Goal: Information Seeking & Learning: Check status

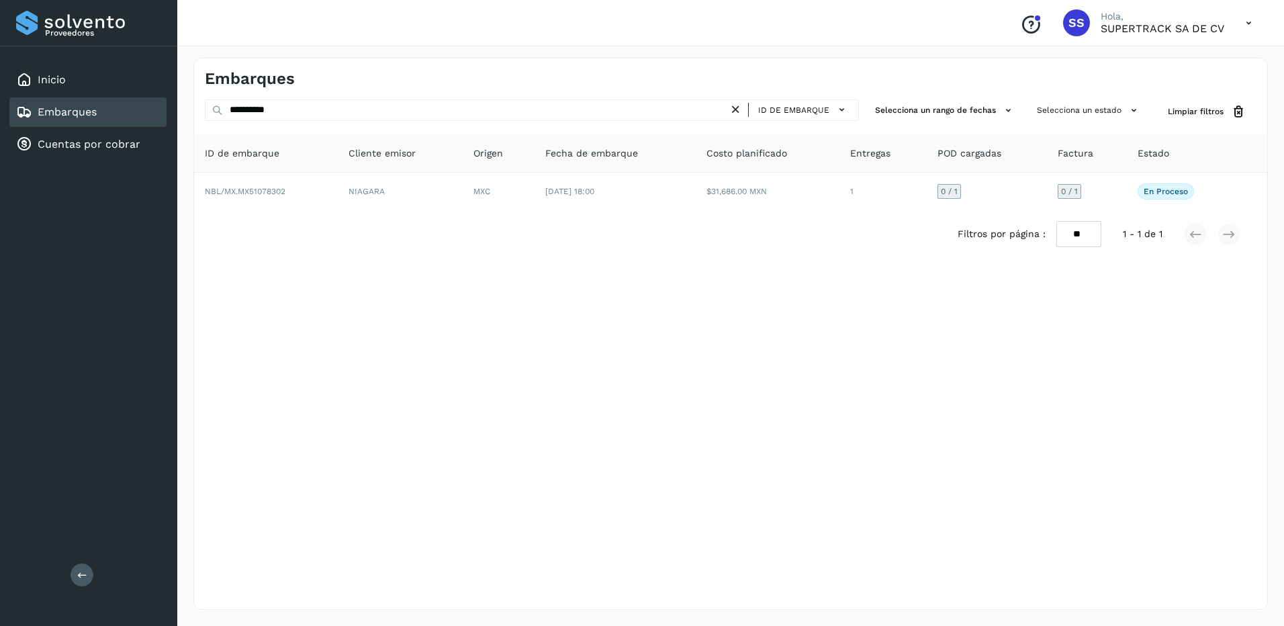
drag, startPoint x: 298, startPoint y: 112, endPoint x: 179, endPoint y: 107, distance: 119.6
click at [179, 108] on div "**********" at bounding box center [730, 334] width 1107 height 584
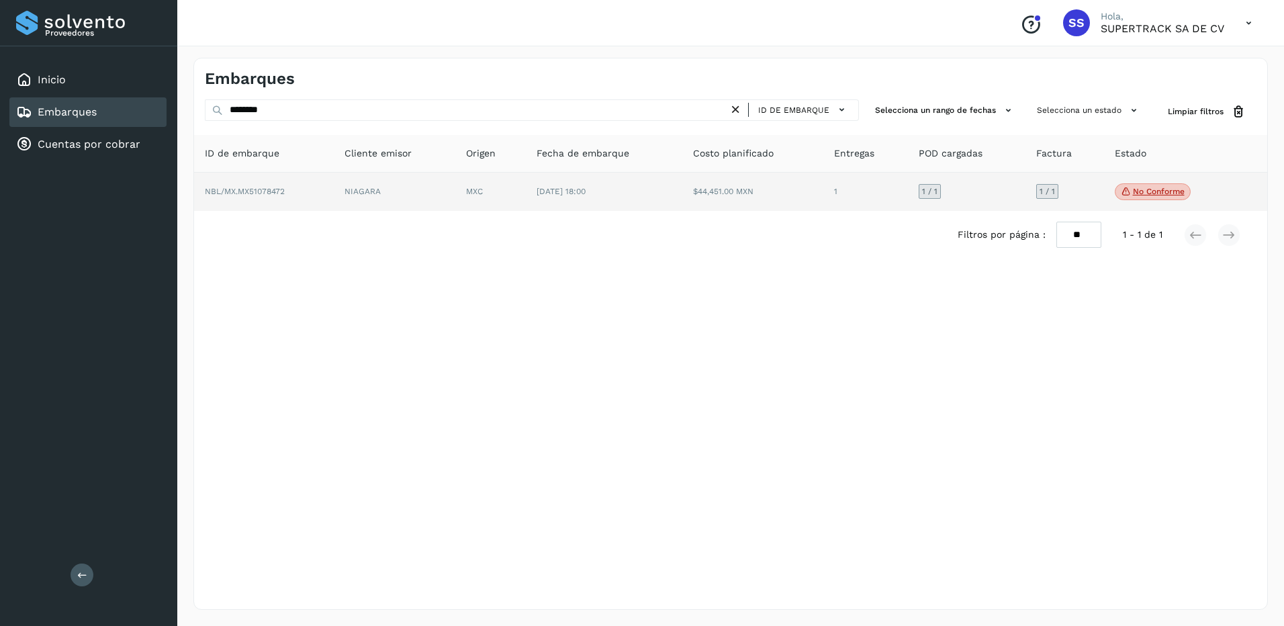
type input "********"
click at [325, 200] on td "NBL/MX.MX51078472" at bounding box center [264, 192] width 140 height 39
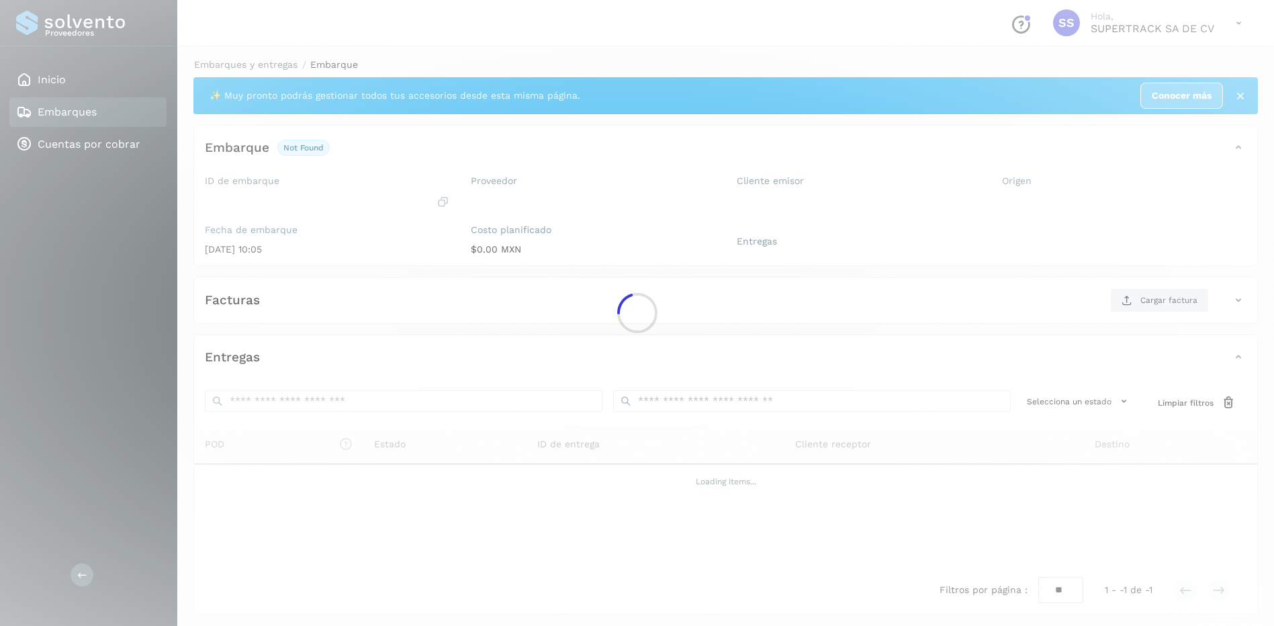
click at [622, 212] on div at bounding box center [637, 313] width 1274 height 626
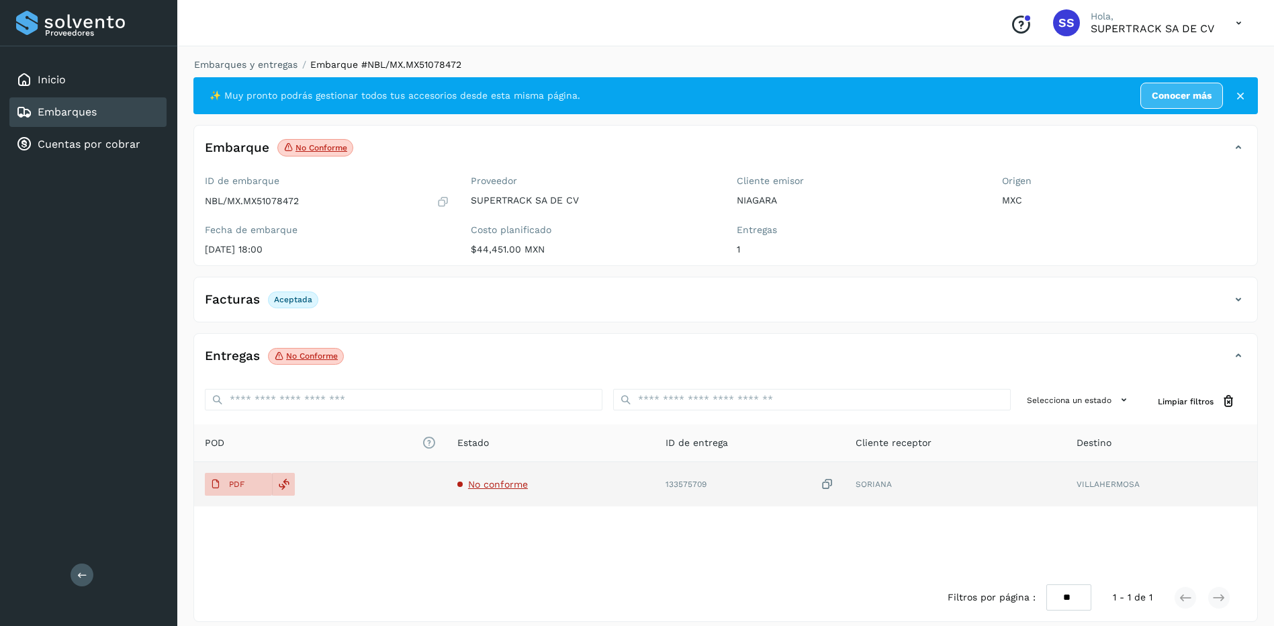
click at [477, 489] on span "No conforme" at bounding box center [498, 484] width 60 height 11
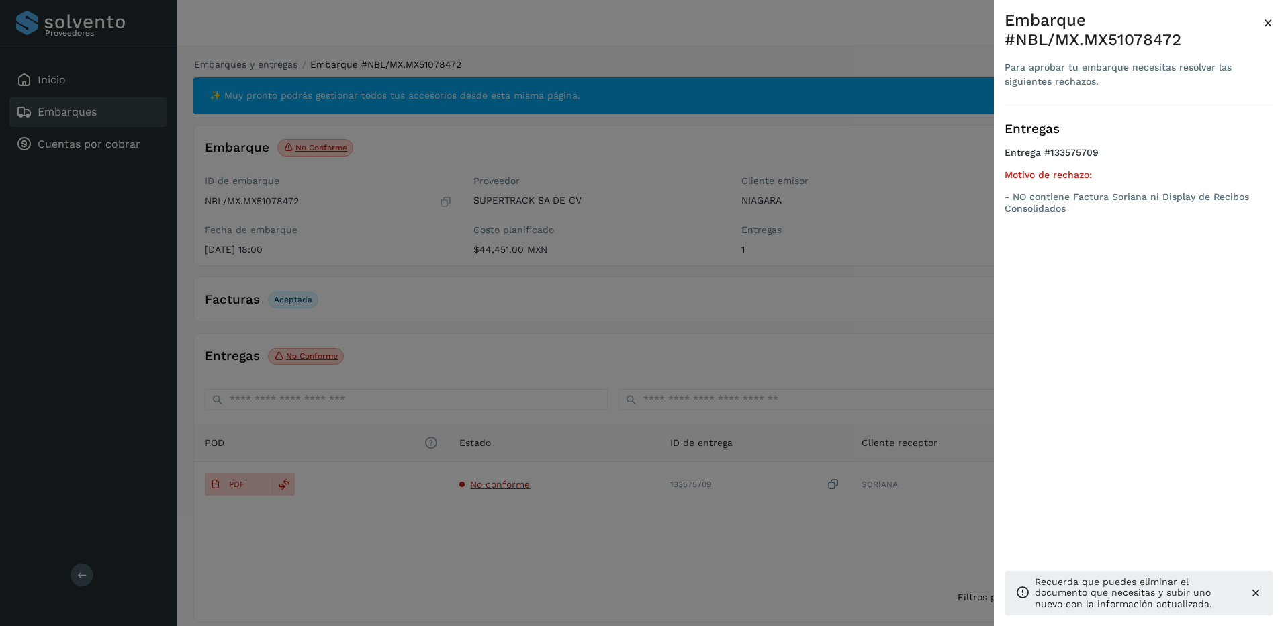
click at [379, 588] on div at bounding box center [642, 313] width 1284 height 626
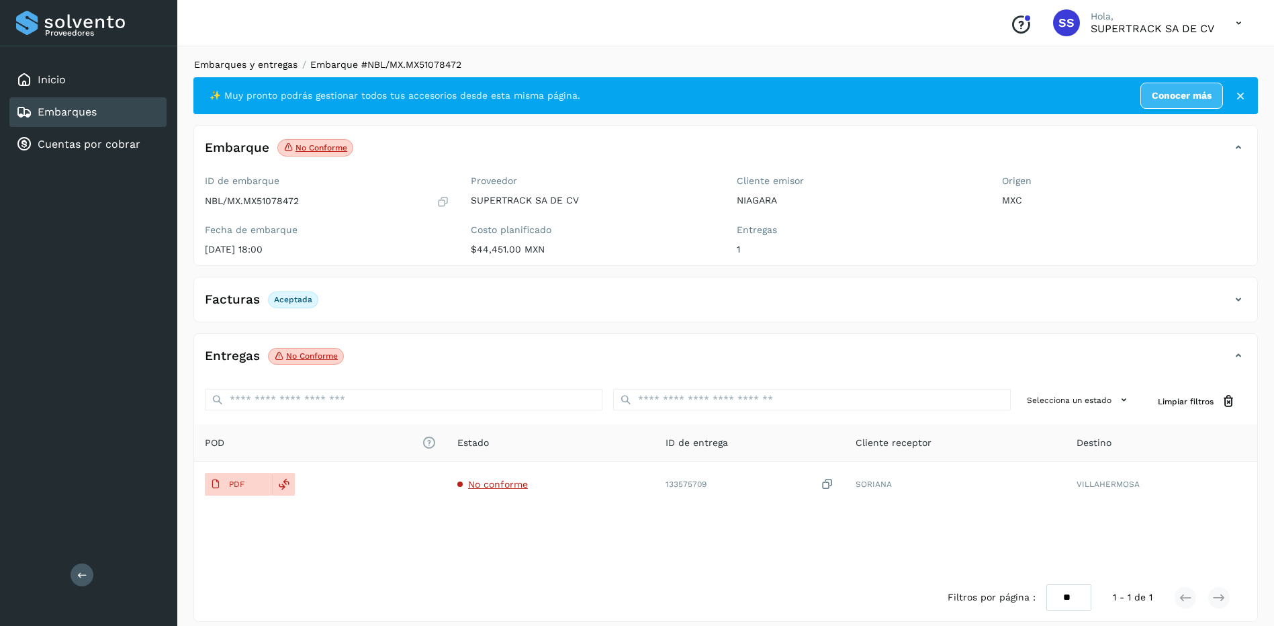
click at [247, 63] on link "Embarques y entregas" at bounding box center [245, 64] width 103 height 11
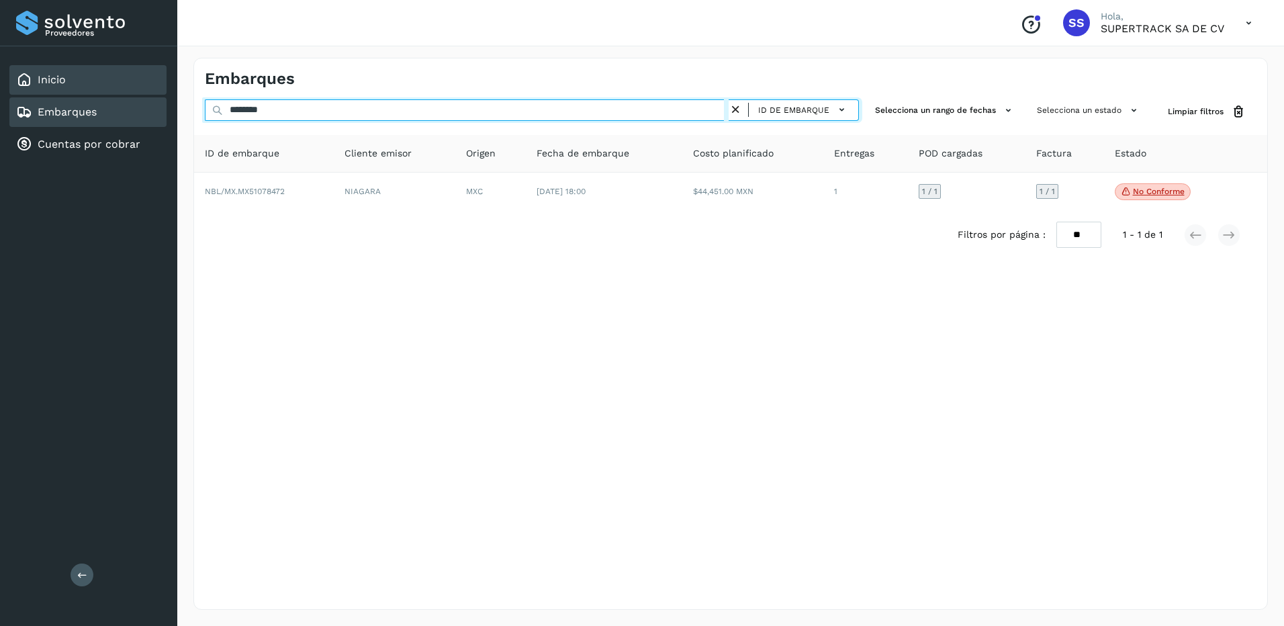
drag, startPoint x: 214, startPoint y: 101, endPoint x: 158, endPoint y: 93, distance: 56.3
click at [158, 93] on div "Proveedores Inicio Embarques Cuentas por cobrar Salir Conoce nuestros beneficio…" at bounding box center [642, 313] width 1284 height 626
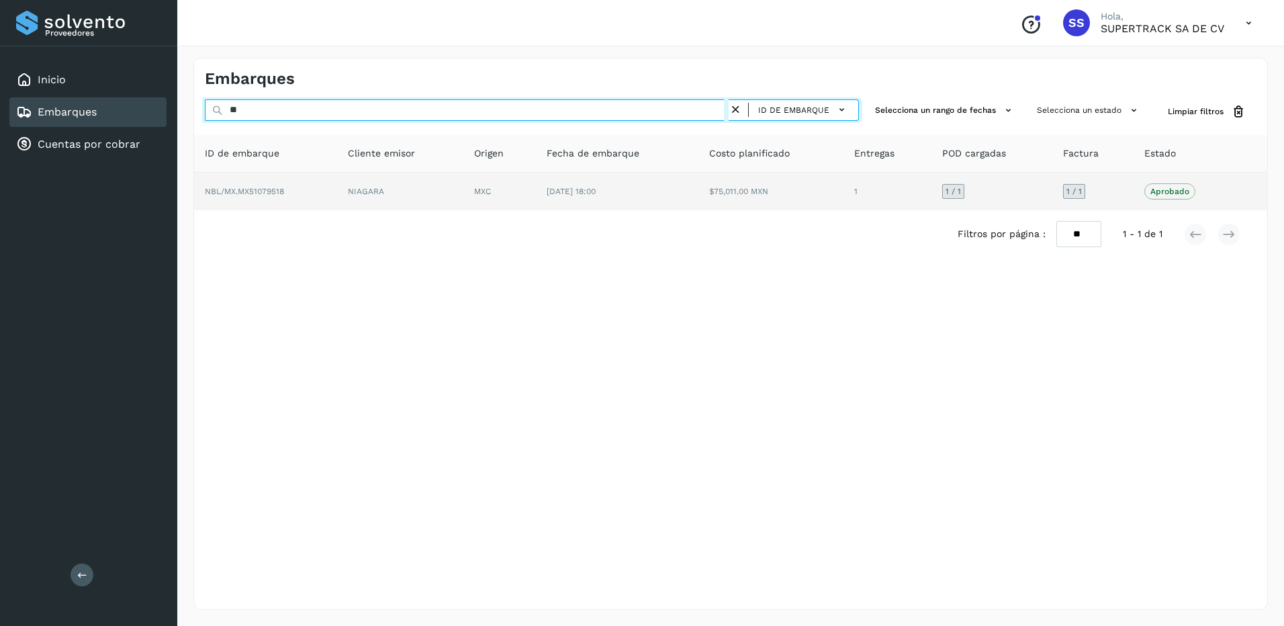
type input "*"
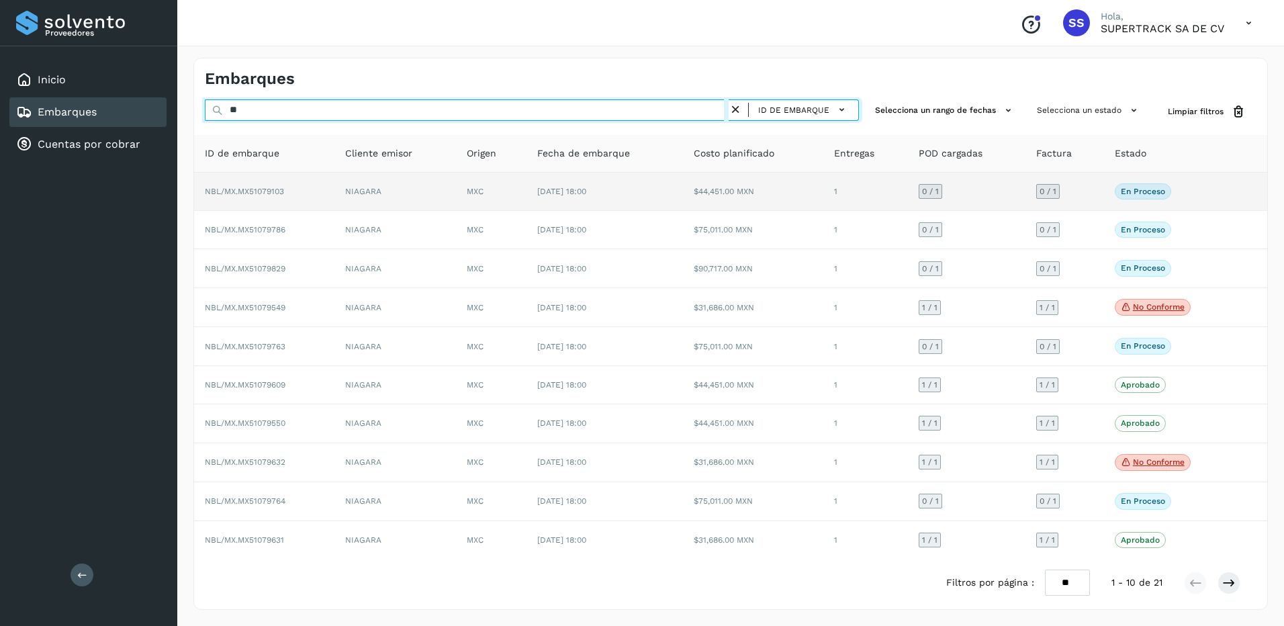
type input "*"
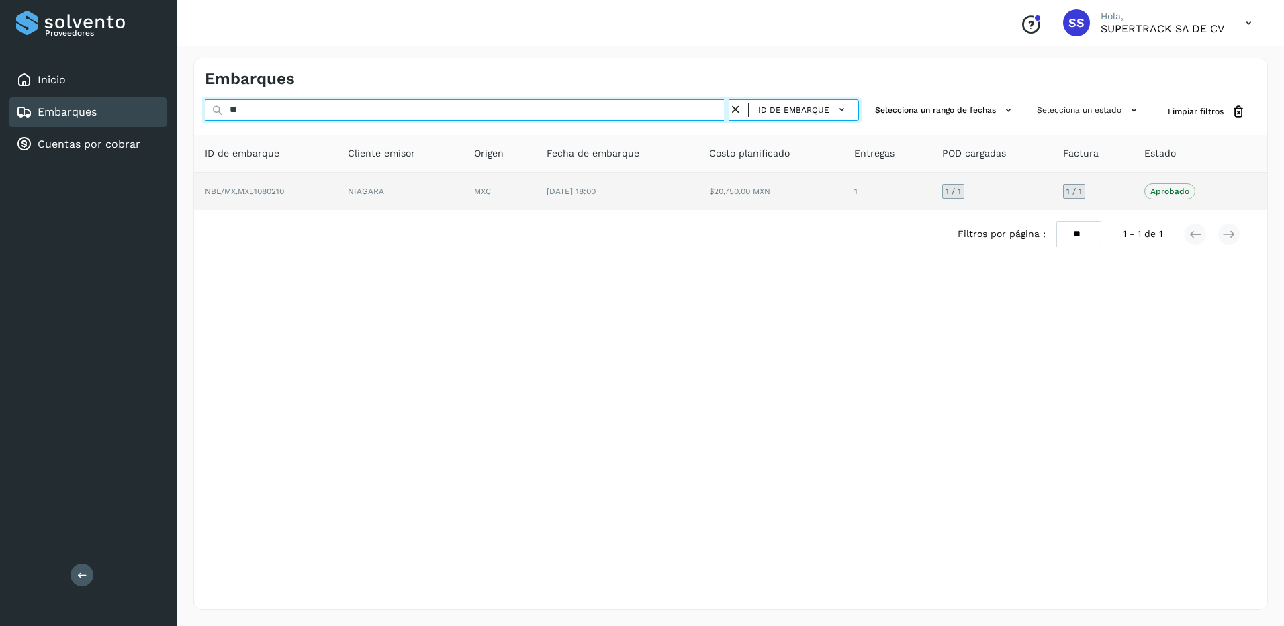
type input "*"
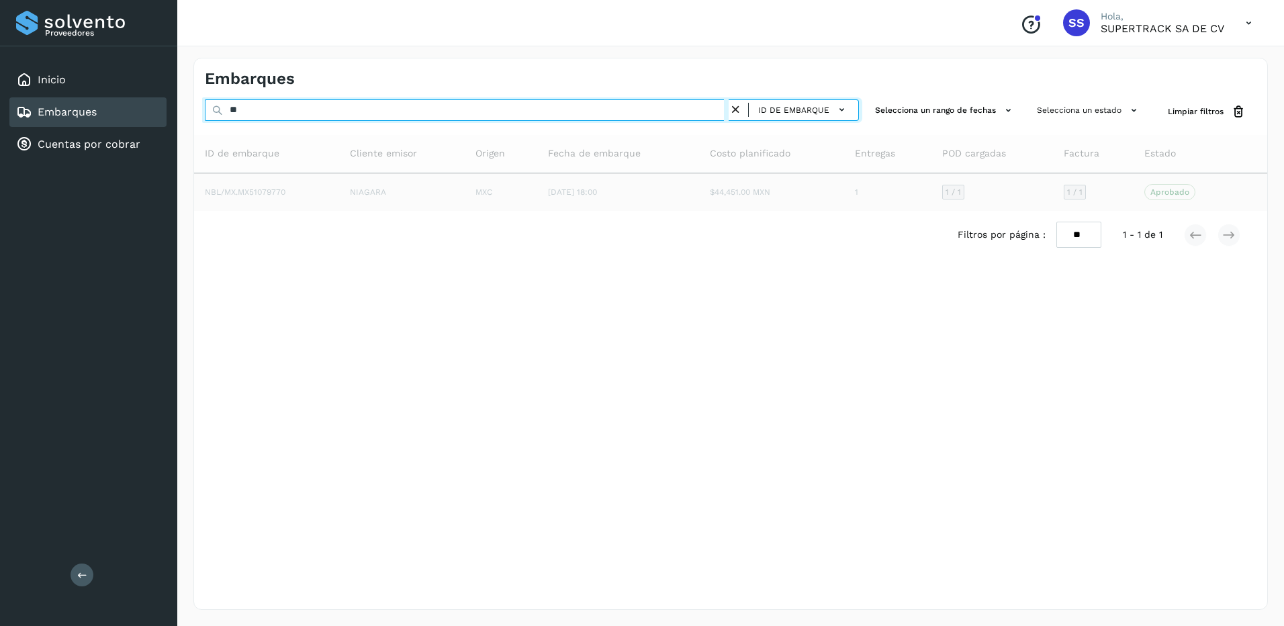
type input "*"
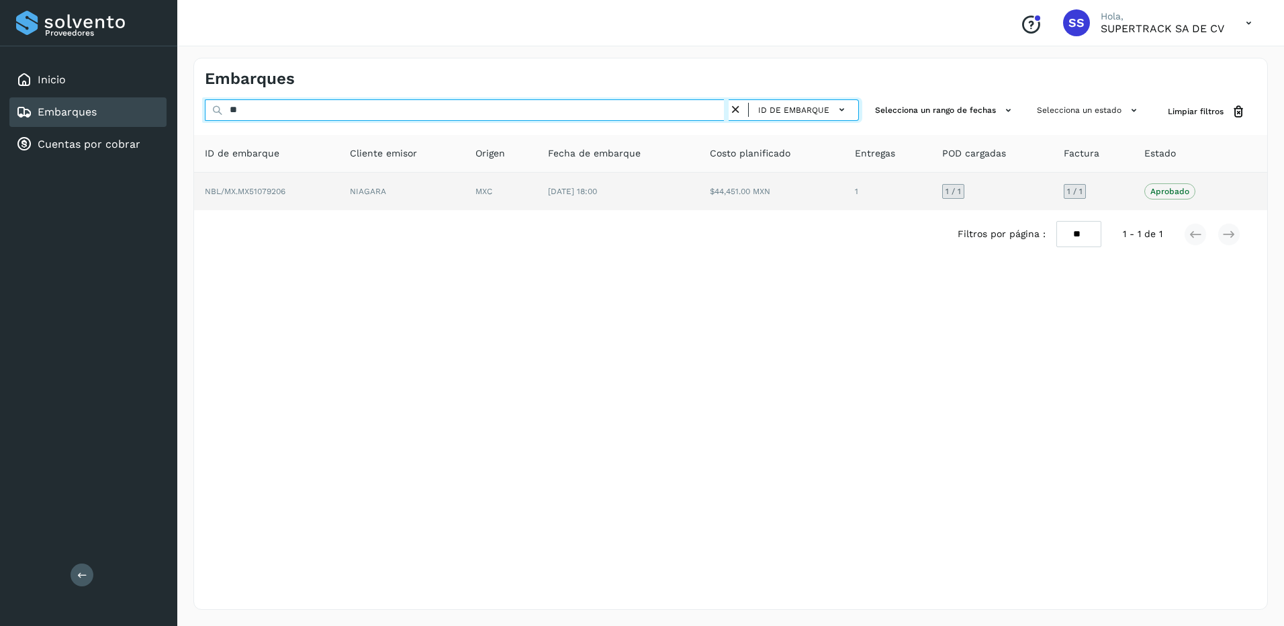
type input "*"
type input "********"
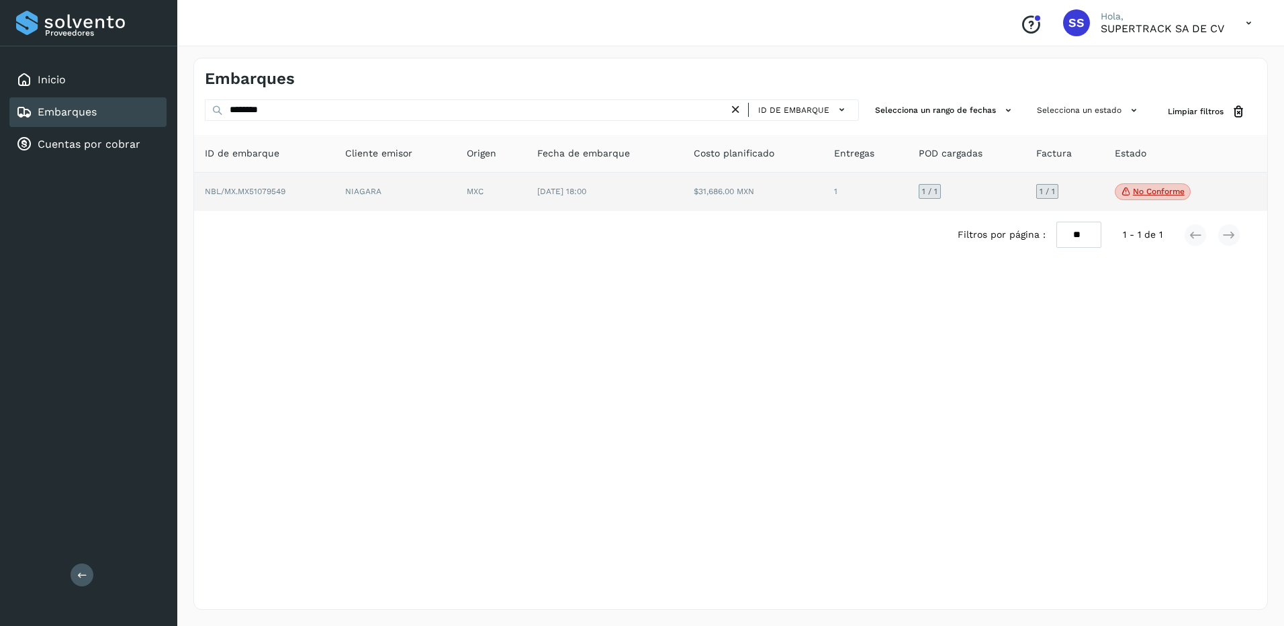
click at [712, 182] on td "$31,686.00 MXN" at bounding box center [753, 192] width 140 height 39
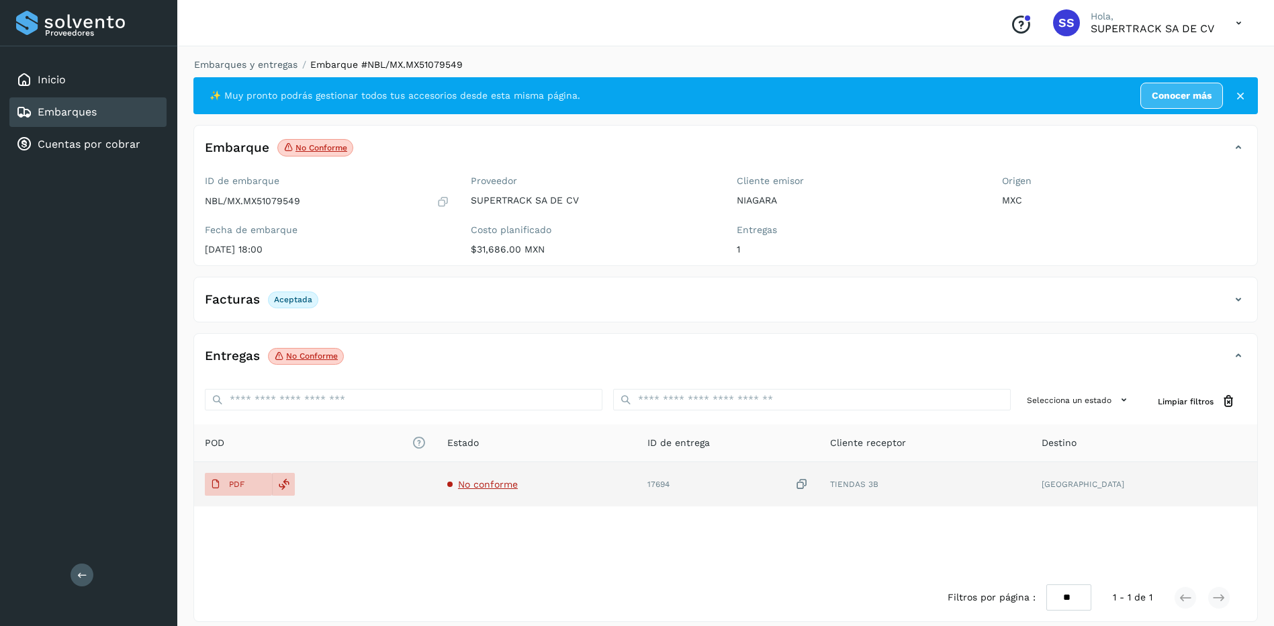
click at [506, 488] on span "No conforme" at bounding box center [488, 484] width 60 height 11
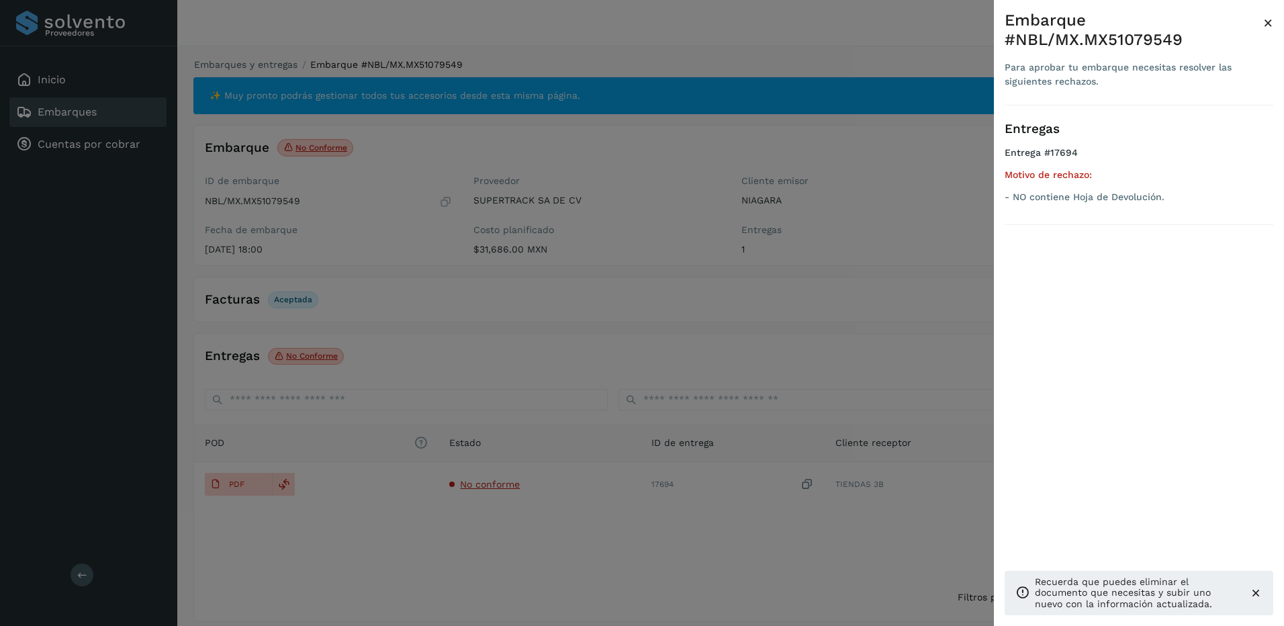
drag, startPoint x: 386, startPoint y: 182, endPoint x: 258, endPoint y: 74, distance: 167.7
click at [373, 171] on div at bounding box center [642, 313] width 1284 height 626
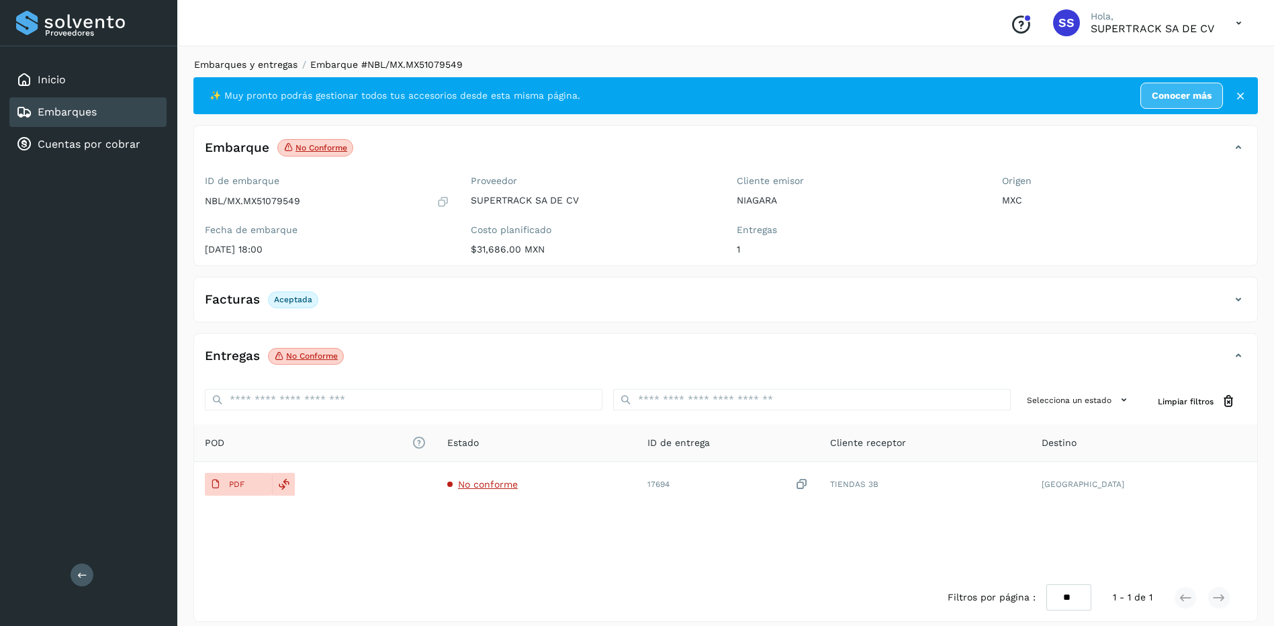
click at [257, 62] on link "Embarques y entregas" at bounding box center [245, 64] width 103 height 11
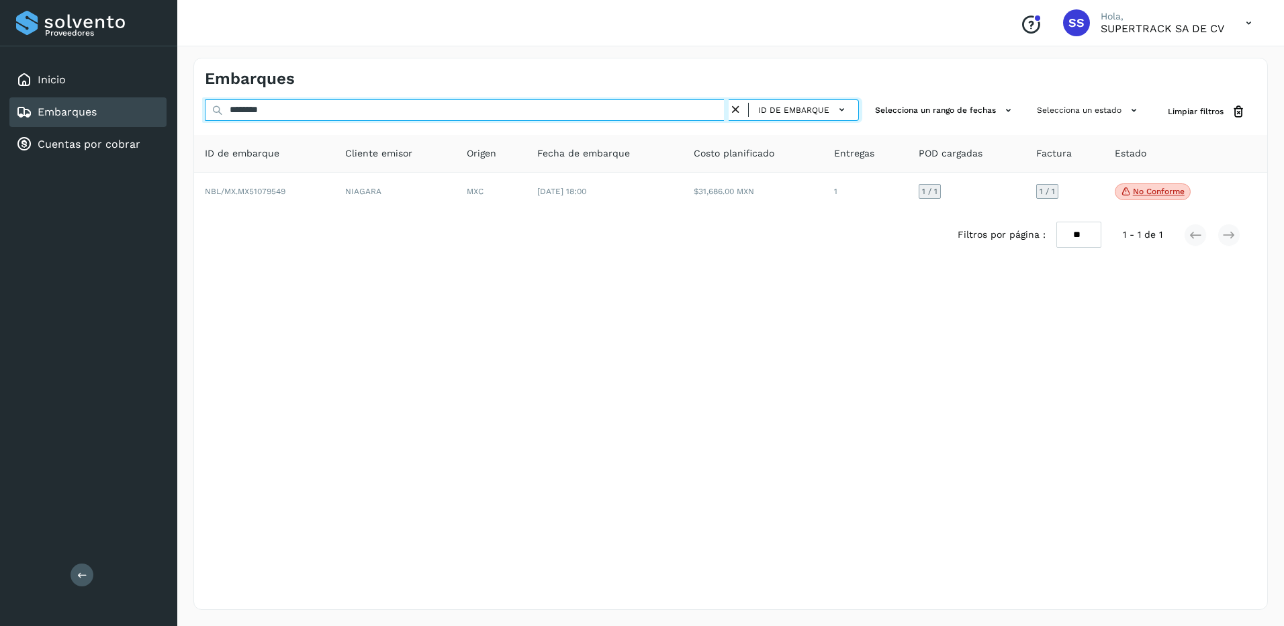
drag, startPoint x: 297, startPoint y: 113, endPoint x: 103, endPoint y: 113, distance: 194.1
click at [97, 113] on div "Proveedores Inicio Embarques Cuentas por cobrar Salir Conoce nuestros beneficio…" at bounding box center [642, 313] width 1284 height 626
type input "********"
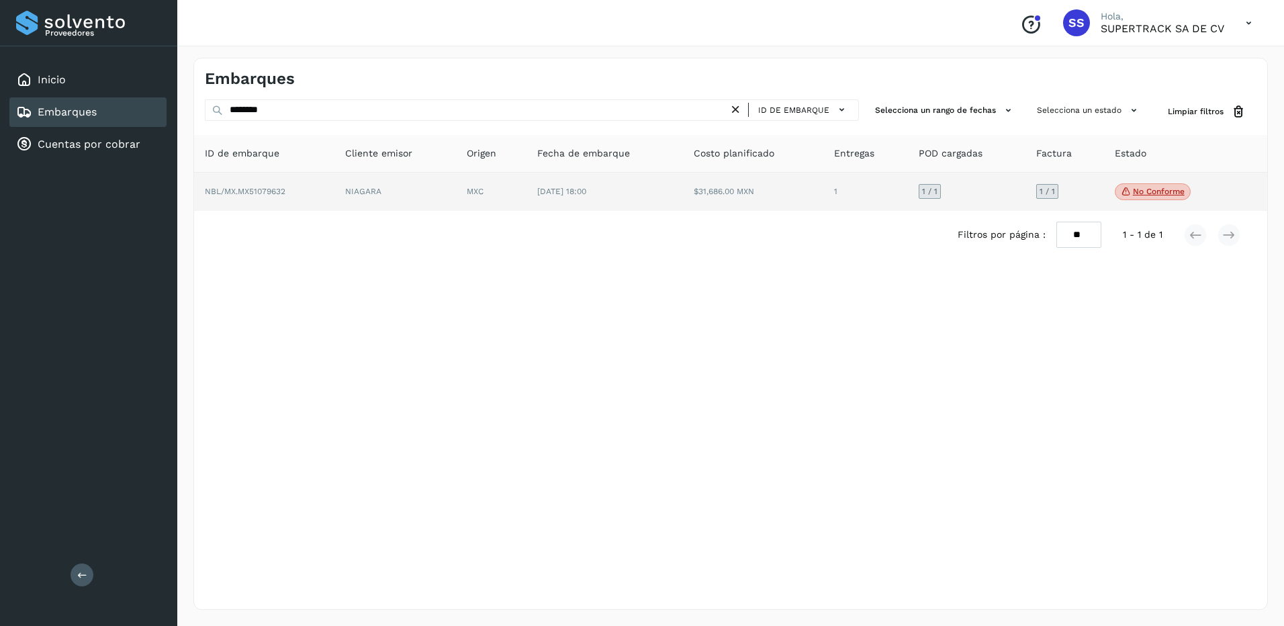
drag, startPoint x: 413, startPoint y: 152, endPoint x: 432, endPoint y: 179, distance: 32.2
click at [414, 152] on div "Cliente emisor" at bounding box center [395, 153] width 100 height 14
click at [434, 182] on td "NIAGARA" at bounding box center [395, 192] width 122 height 39
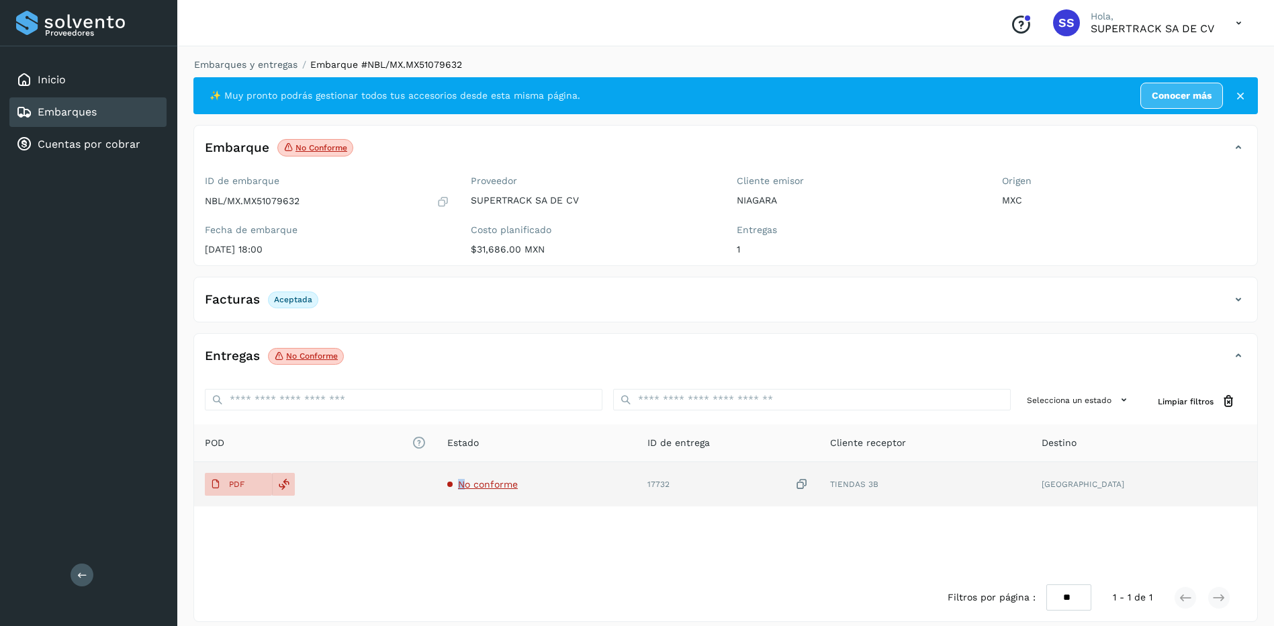
click at [484, 489] on span "No conforme" at bounding box center [488, 484] width 60 height 11
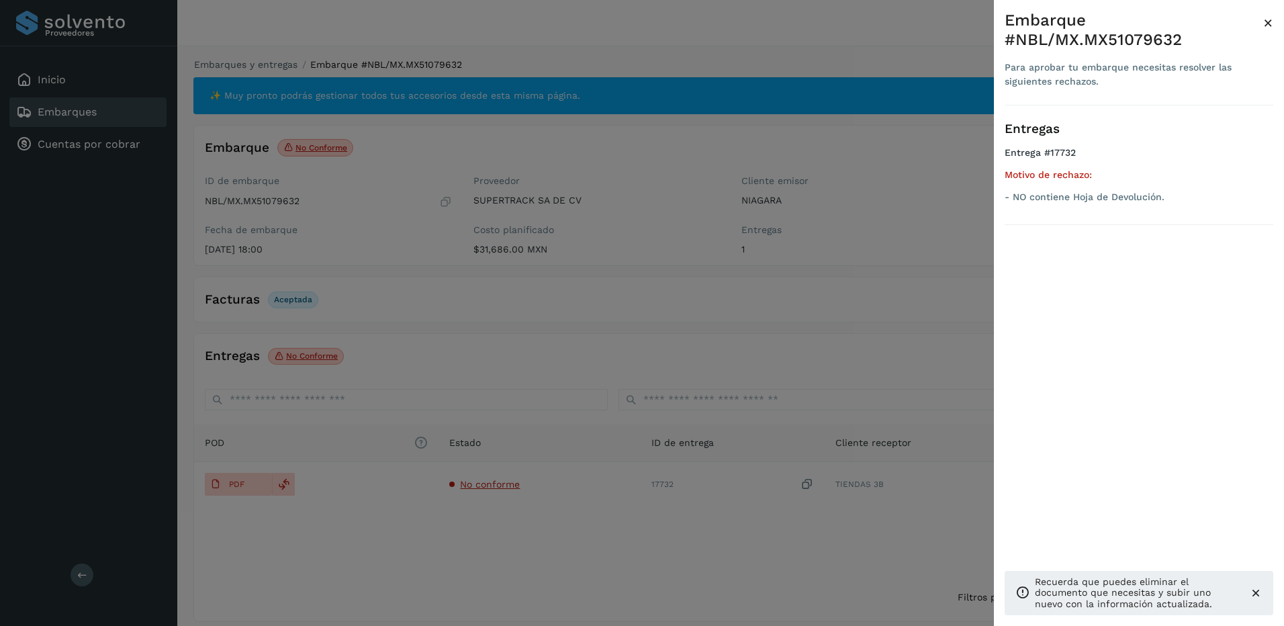
drag, startPoint x: 484, startPoint y: 489, endPoint x: 323, endPoint y: 319, distance: 234.2
click at [324, 320] on div at bounding box center [642, 313] width 1284 height 626
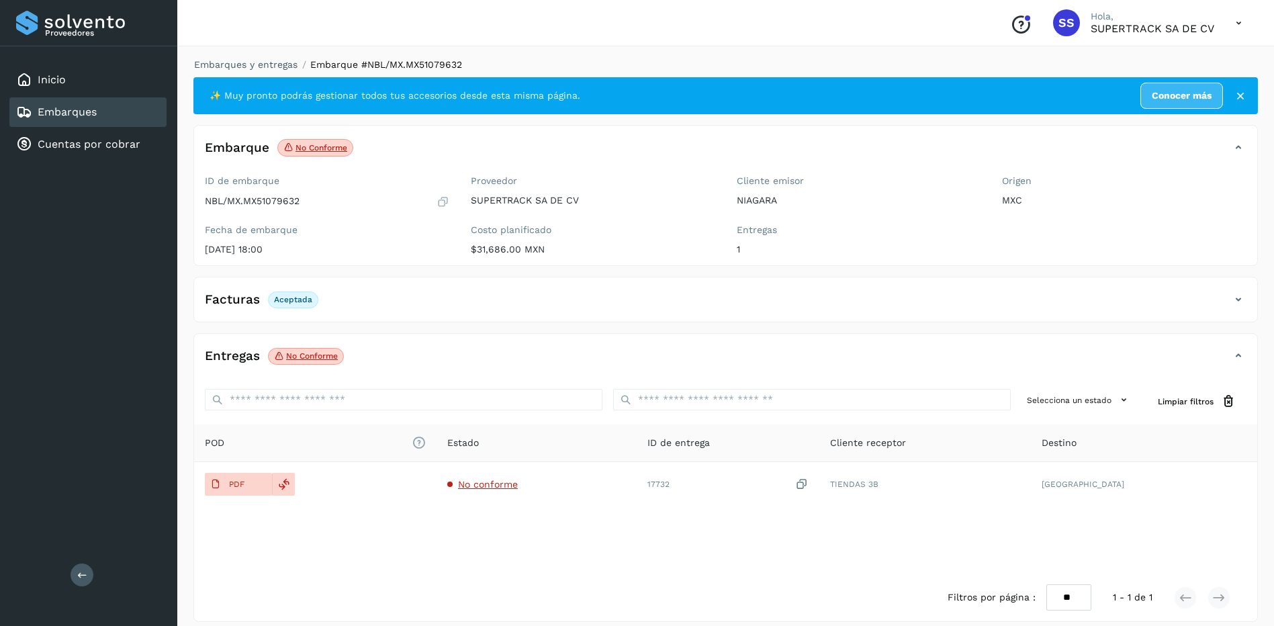
click at [255, 57] on div "Embarques y entregas Embarque #NBL/MX.MX51079632 ✨ Muy pronto podrás gestionar …" at bounding box center [725, 340] width 1097 height 596
click at [259, 73] on div "Embarques y entregas Embarque #NBL/MX.MX51079632 ✨ Muy pronto podrás gestionar …" at bounding box center [725, 340] width 1064 height 564
click at [265, 68] on link "Embarques y entregas" at bounding box center [245, 64] width 103 height 11
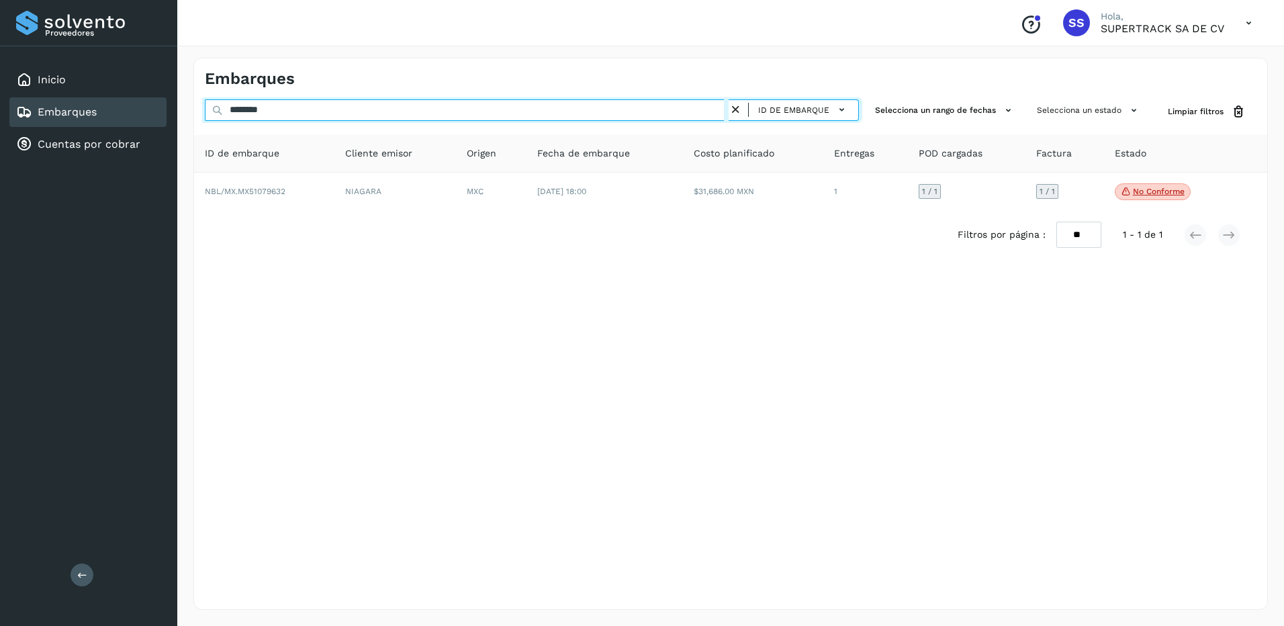
drag, startPoint x: 251, startPoint y: 113, endPoint x: 136, endPoint y: 117, distance: 114.9
click at [137, 117] on div "Proveedores Inicio Embarques Cuentas por cobrar Salir Conoce nuestros beneficio…" at bounding box center [642, 313] width 1284 height 626
drag, startPoint x: 281, startPoint y: 108, endPoint x: 124, endPoint y: 105, distance: 157.8
click at [124, 105] on div "Proveedores Inicio Embarques Cuentas por cobrar Salir Conoce nuestros beneficio…" at bounding box center [642, 313] width 1284 height 626
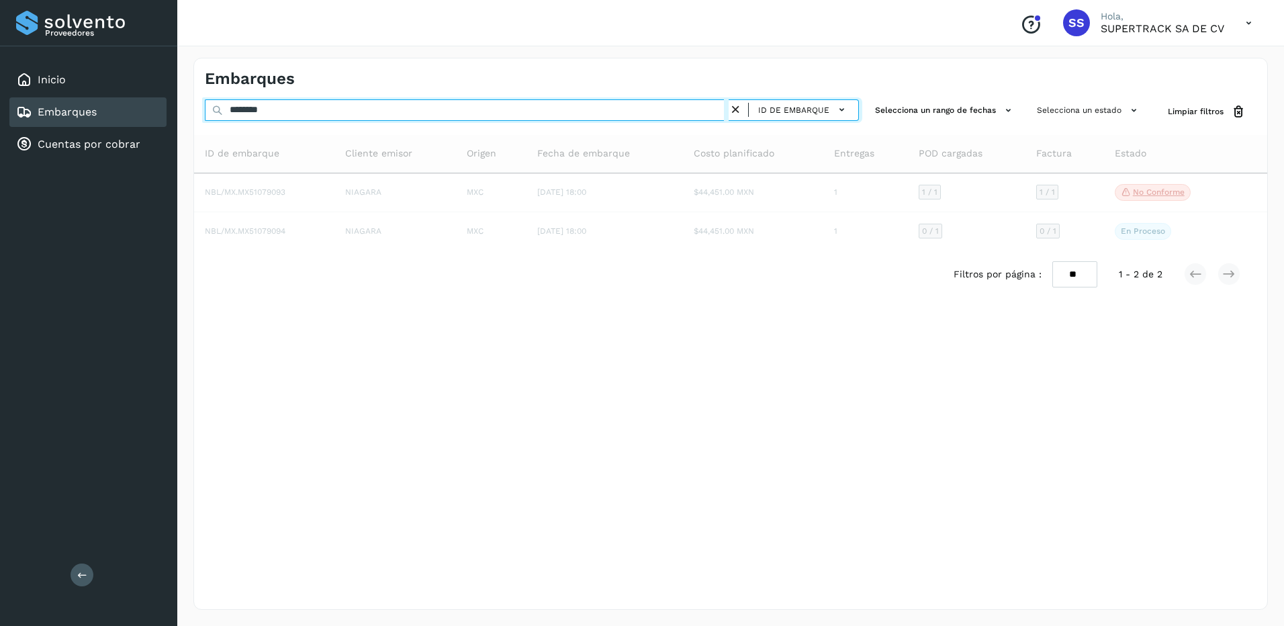
drag, startPoint x: 247, startPoint y: 109, endPoint x: 215, endPoint y: 93, distance: 36.3
click at [156, 109] on div "Proveedores Inicio Embarques Cuentas por cobrar Salir Conoce nuestros beneficio…" at bounding box center [642, 313] width 1284 height 626
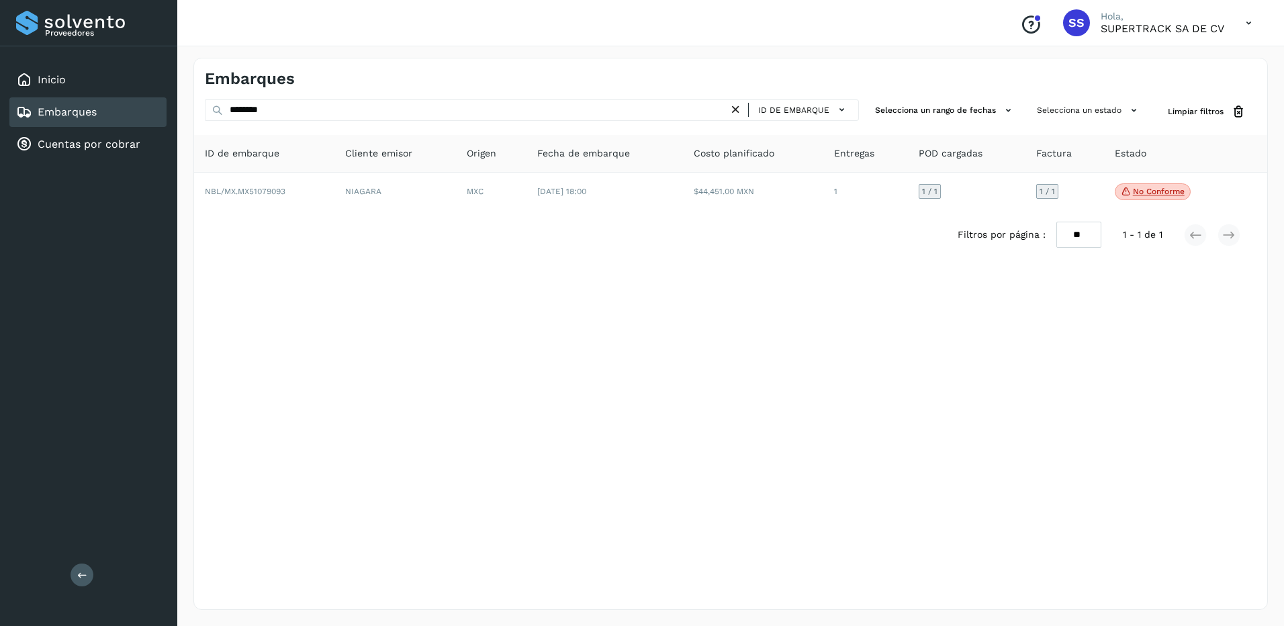
click at [694, 215] on div "Filtros por página : ** ** ** 1 - 1 de 1" at bounding box center [730, 235] width 1073 height 48
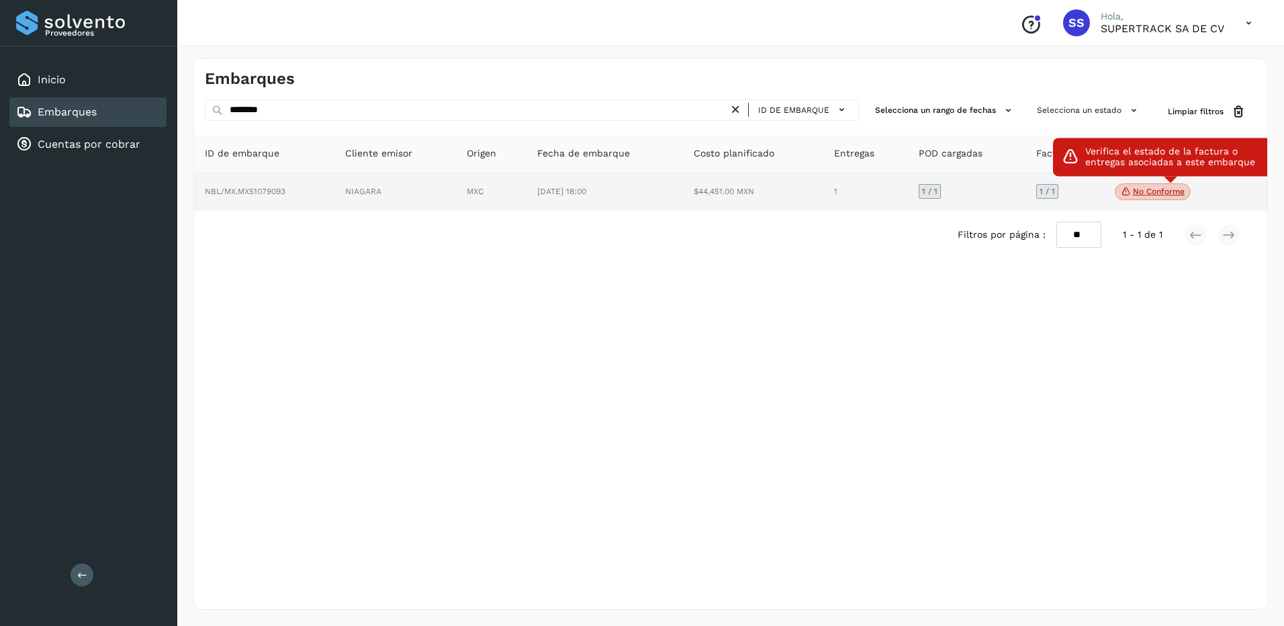
click at [1160, 193] on p "No conforme" at bounding box center [1159, 191] width 52 height 9
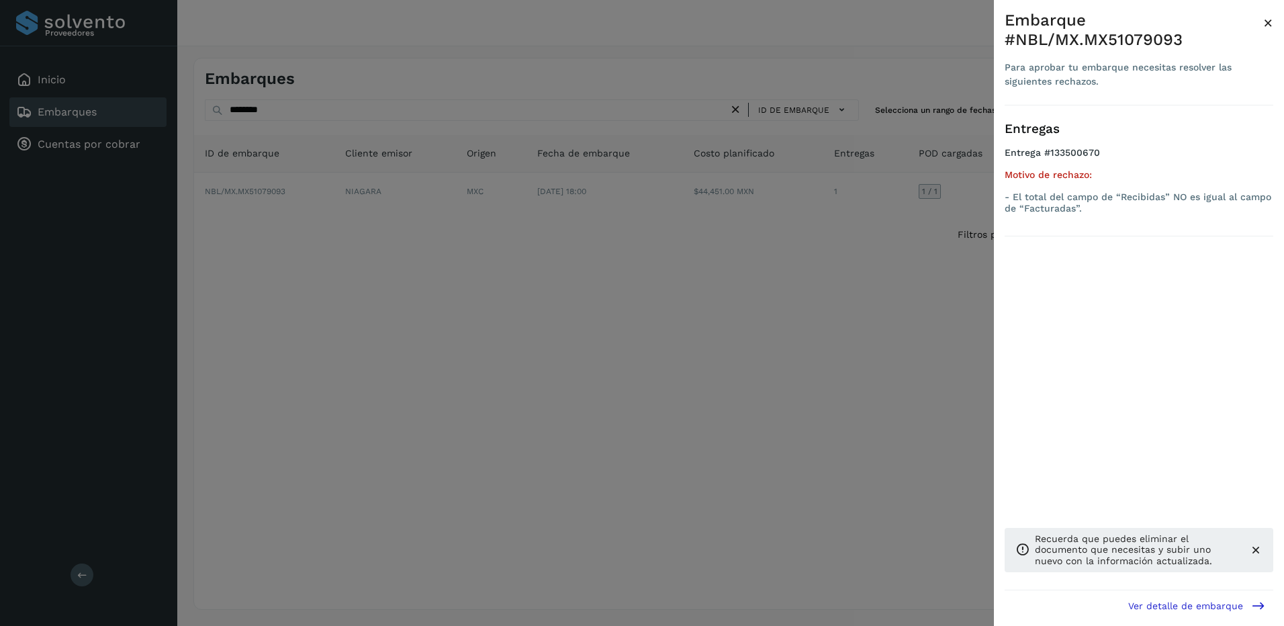
click at [620, 320] on div at bounding box center [642, 313] width 1284 height 626
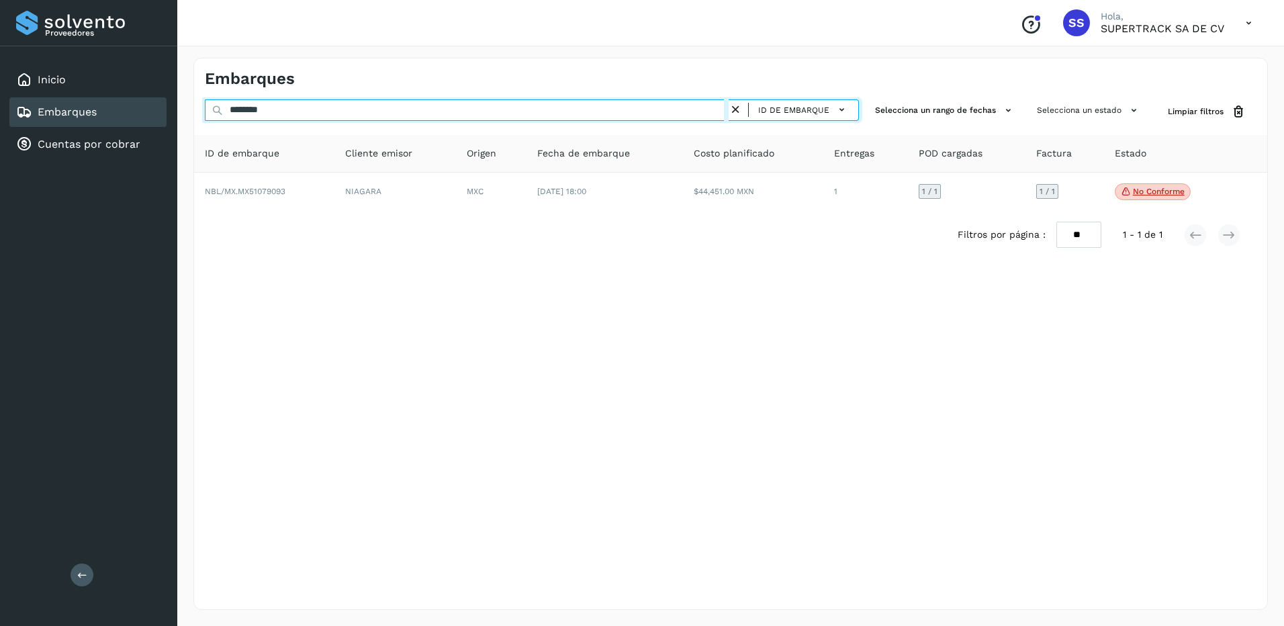
drag, startPoint x: 291, startPoint y: 105, endPoint x: 122, endPoint y: 99, distance: 169.3
click at [128, 105] on div "Proveedores Inicio Embarques Cuentas por cobrar Salir Conoce nuestros beneficio…" at bounding box center [642, 313] width 1284 height 626
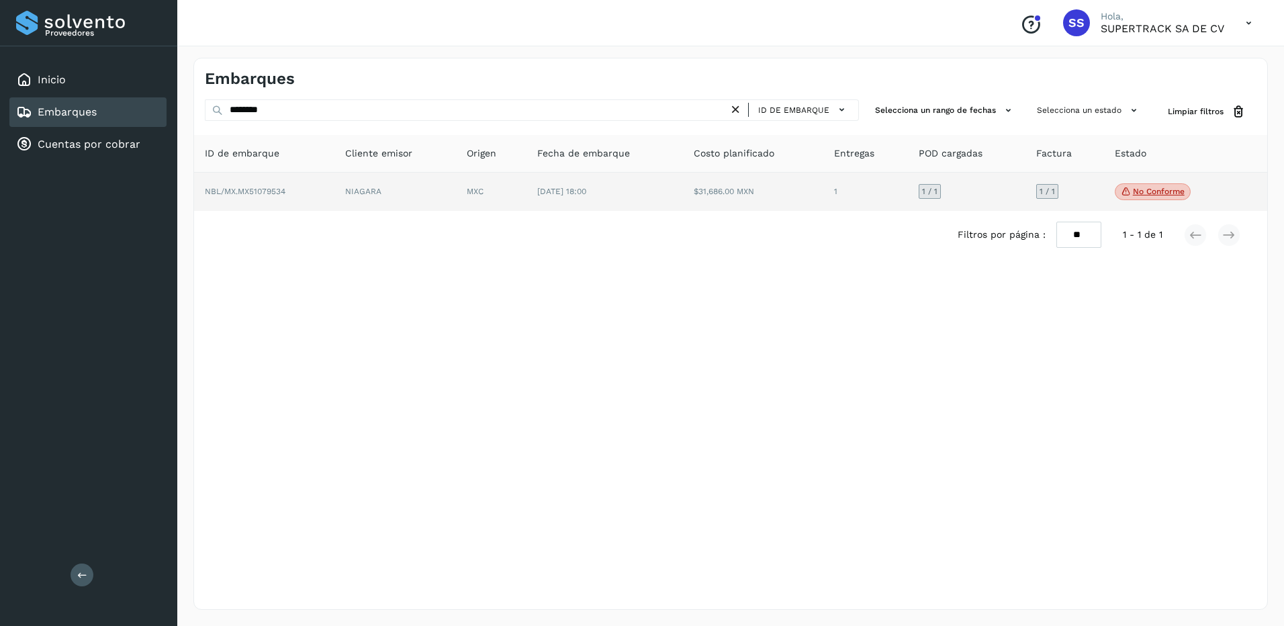
click at [1140, 193] on p "No conforme" at bounding box center [1159, 191] width 52 height 9
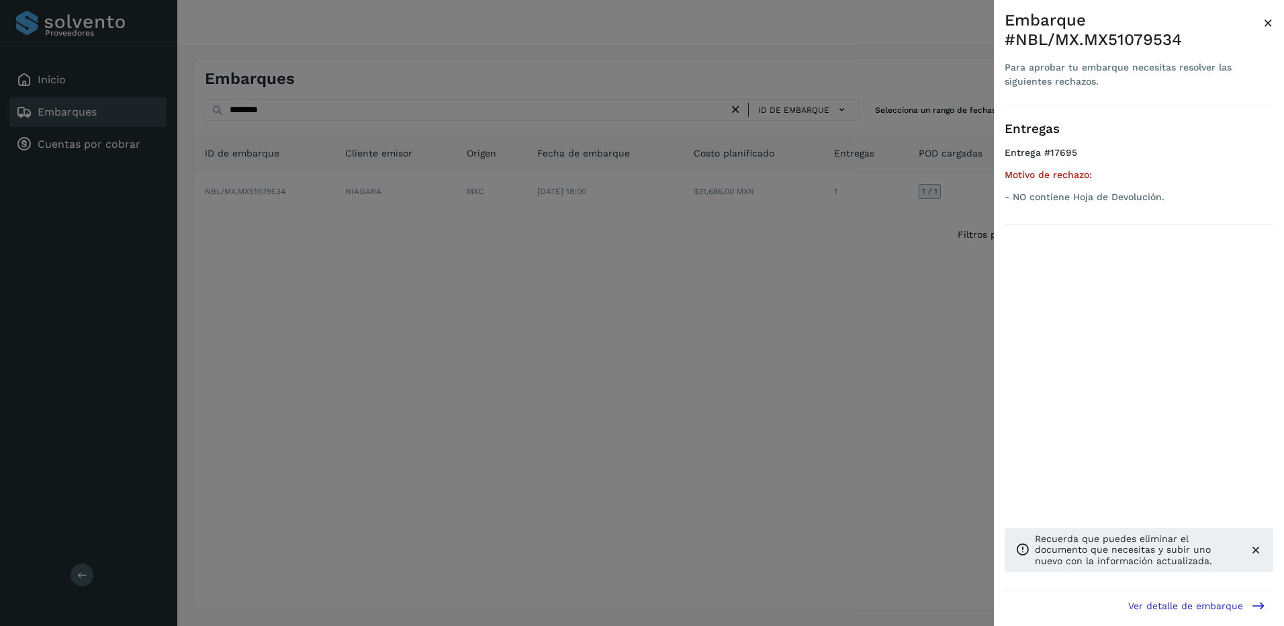
drag, startPoint x: 570, startPoint y: 205, endPoint x: 507, endPoint y: 208, distance: 63.2
click at [530, 207] on div at bounding box center [642, 313] width 1284 height 626
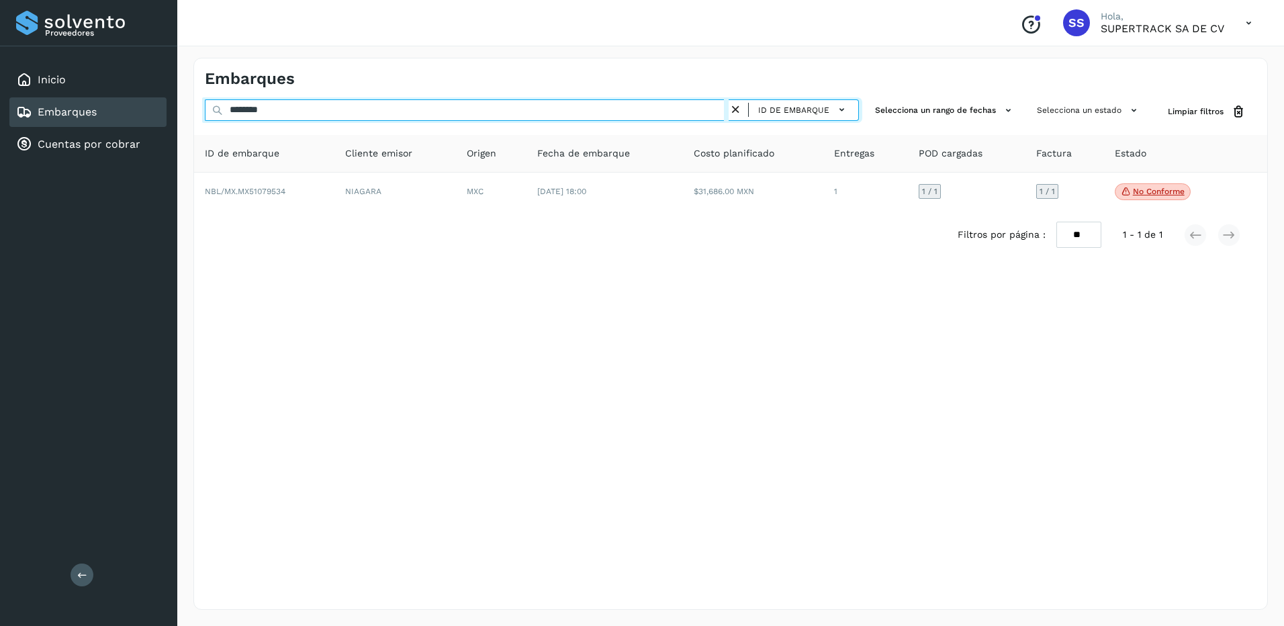
drag, startPoint x: 308, startPoint y: 112, endPoint x: 172, endPoint y: 73, distance: 141.1
click at [185, 107] on div "Embarques ******** ID de embarque Selecciona un rango de fechas Selecciona un e…" at bounding box center [730, 334] width 1107 height 584
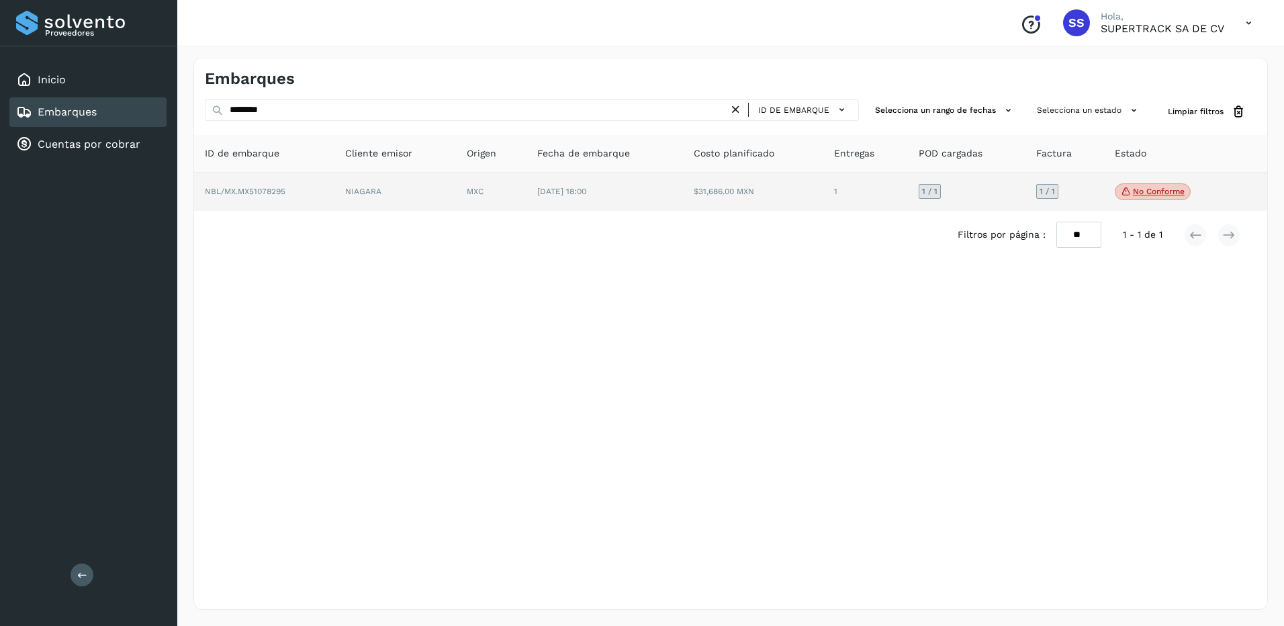
click at [1156, 194] on p "No conforme" at bounding box center [1159, 191] width 52 height 9
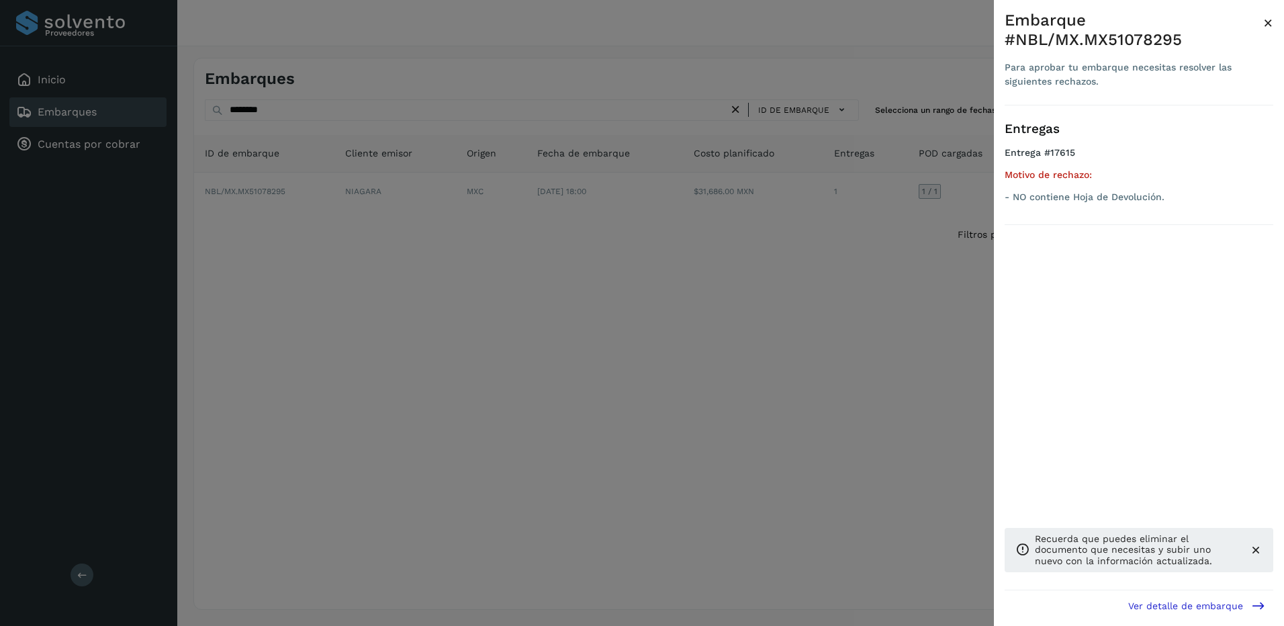
click at [539, 13] on div at bounding box center [642, 313] width 1284 height 626
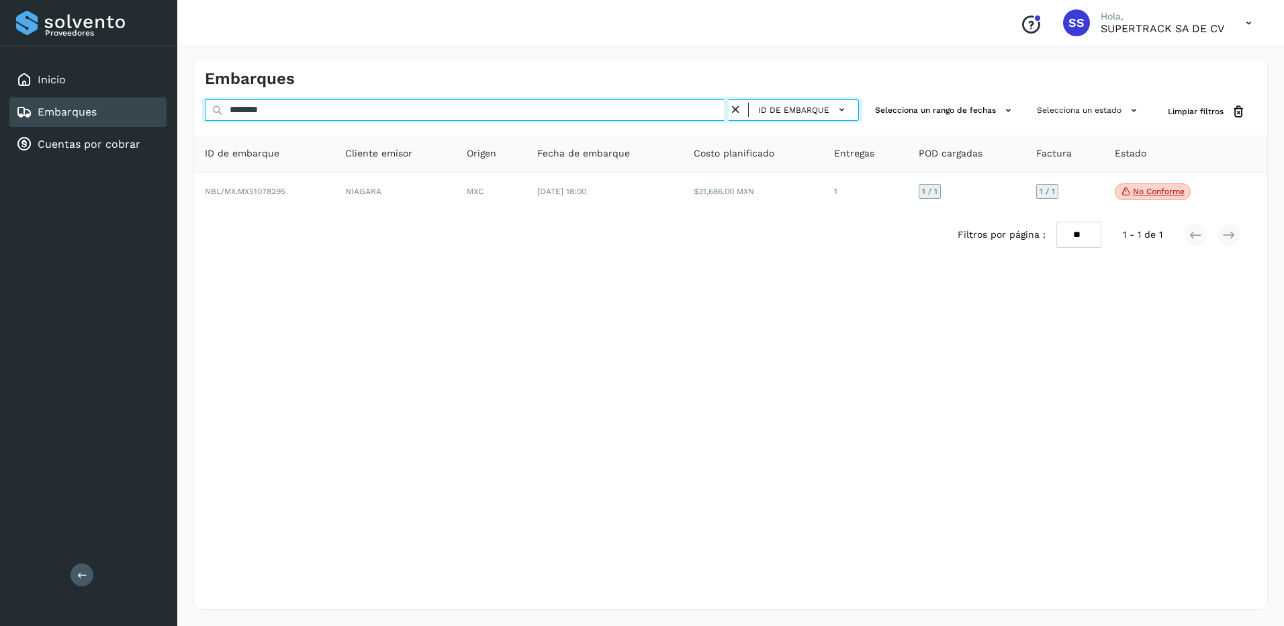
drag, startPoint x: 304, startPoint y: 118, endPoint x: 179, endPoint y: 18, distance: 159.5
click at [60, 108] on div "Proveedores Inicio Embarques Cuentas por cobrar Salir Conoce nuestros beneficio…" at bounding box center [642, 313] width 1284 height 626
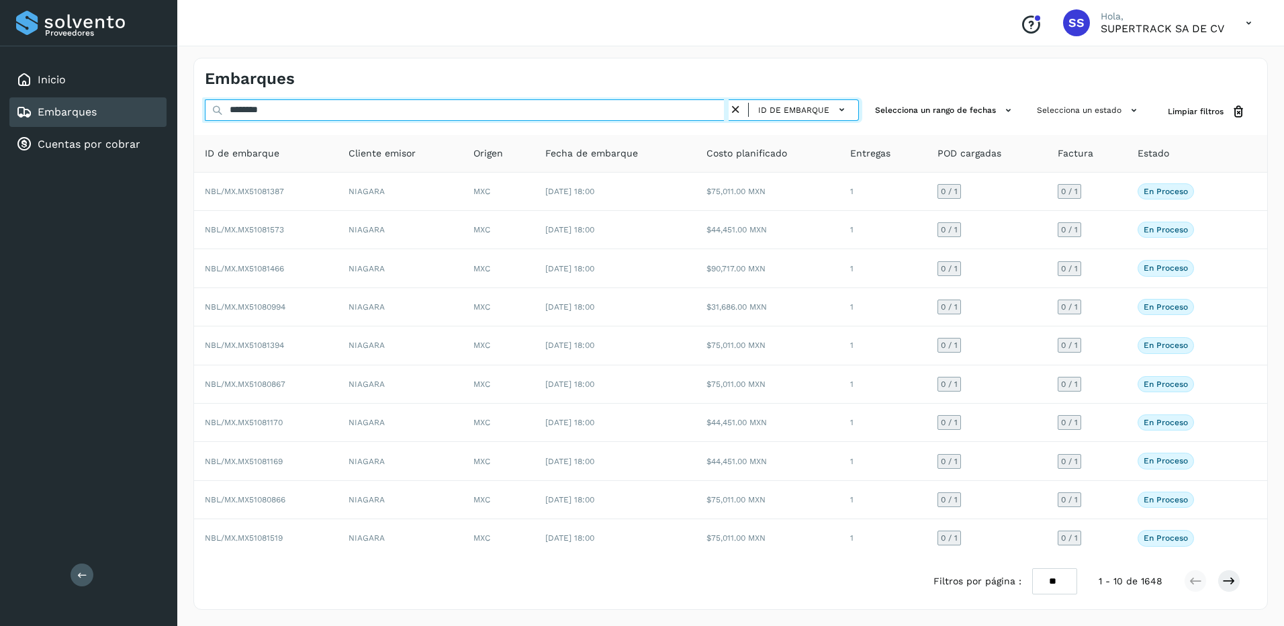
drag, startPoint x: 238, startPoint y: 109, endPoint x: 162, endPoint y: 115, distance: 76.1
click at [160, 111] on div "Proveedores Inicio Embarques Cuentas por cobrar Salir Conoce nuestros beneficio…" at bounding box center [642, 313] width 1284 height 626
type input "********"
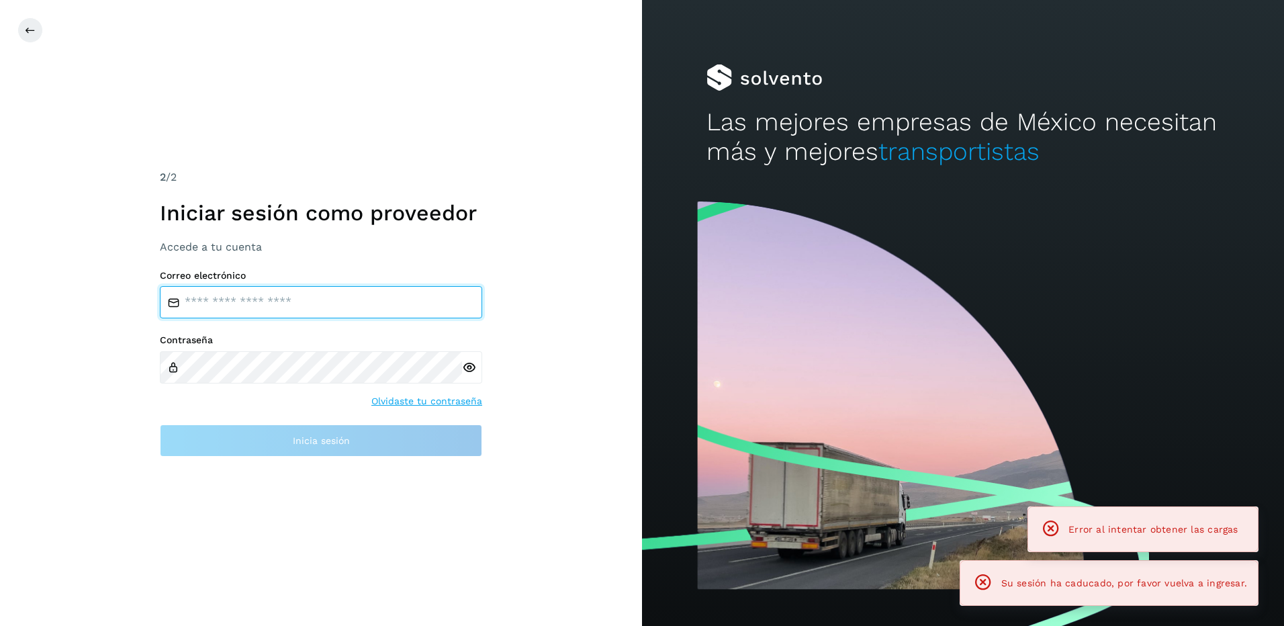
type input "**********"
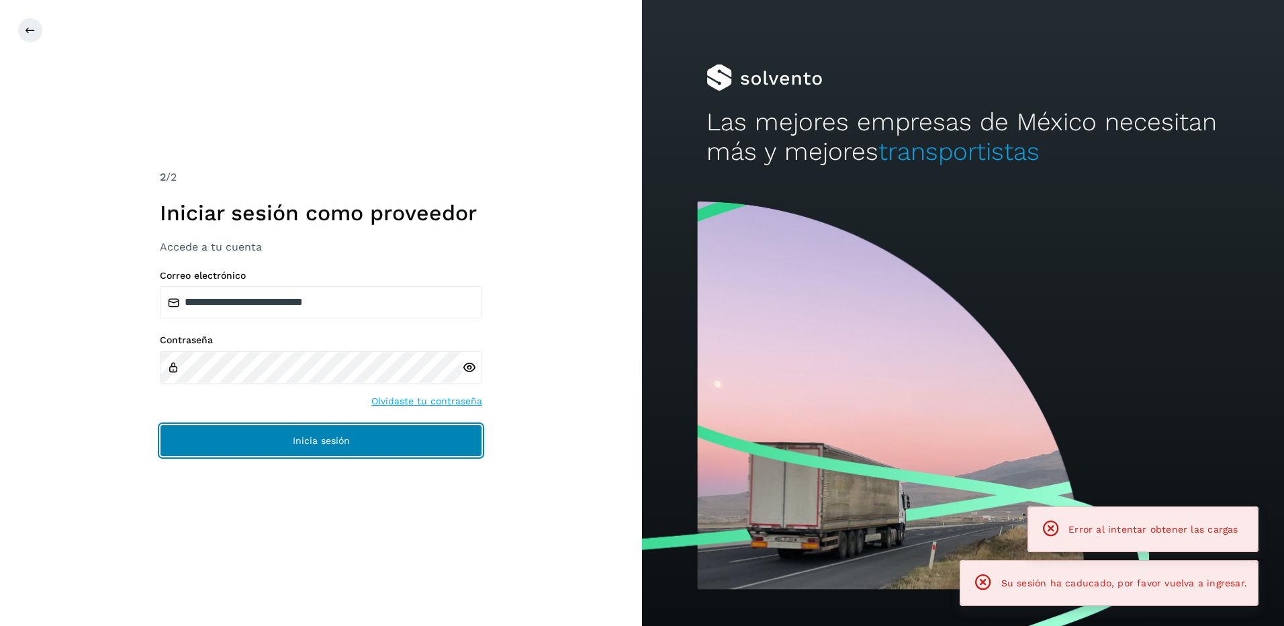
click at [309, 424] on button "Inicia sesión" at bounding box center [321, 440] width 322 height 32
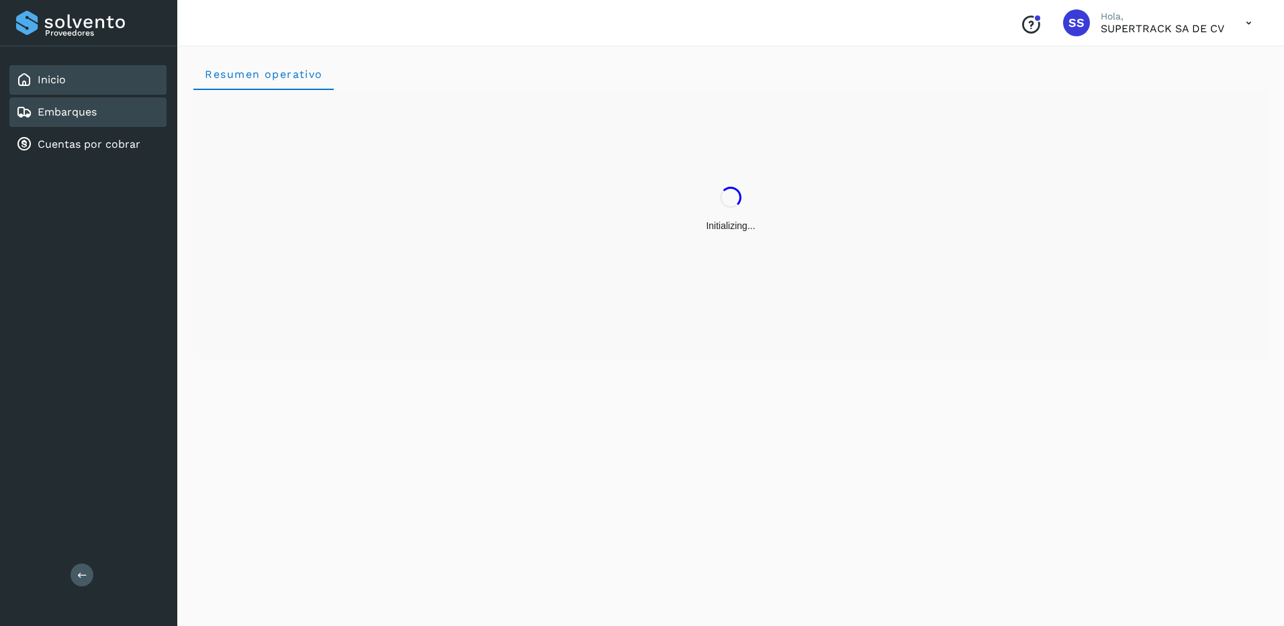
click at [48, 103] on div "Embarques" at bounding box center [87, 112] width 157 height 30
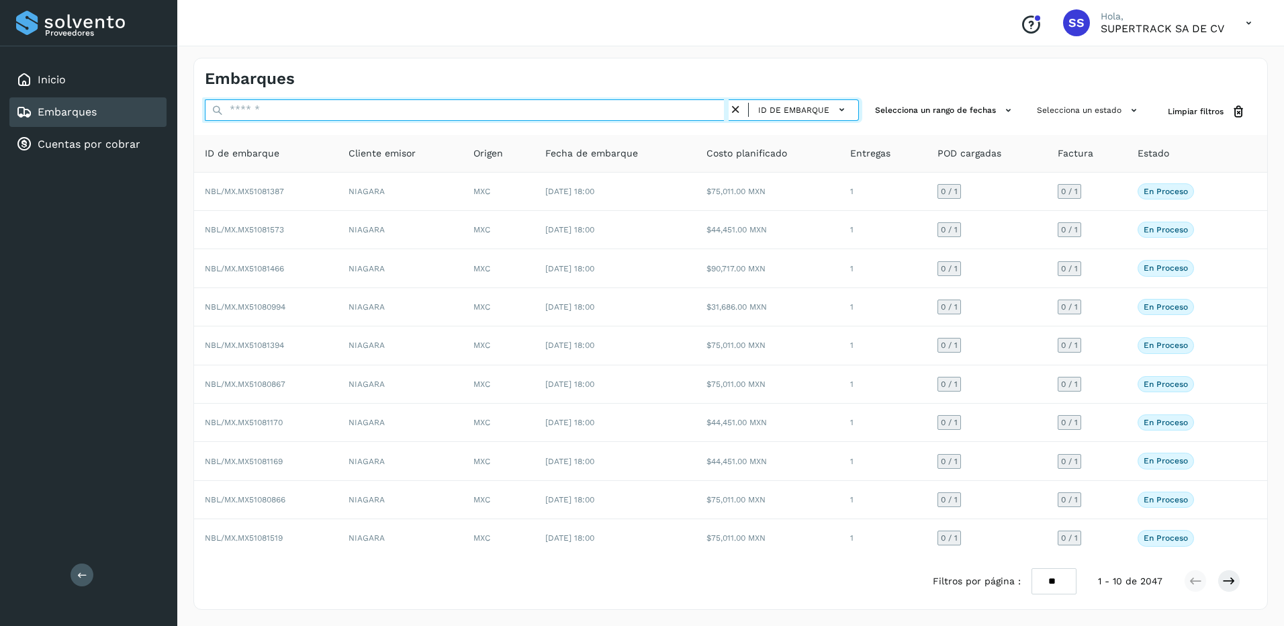
click at [273, 113] on input "text" at bounding box center [467, 109] width 524 height 21
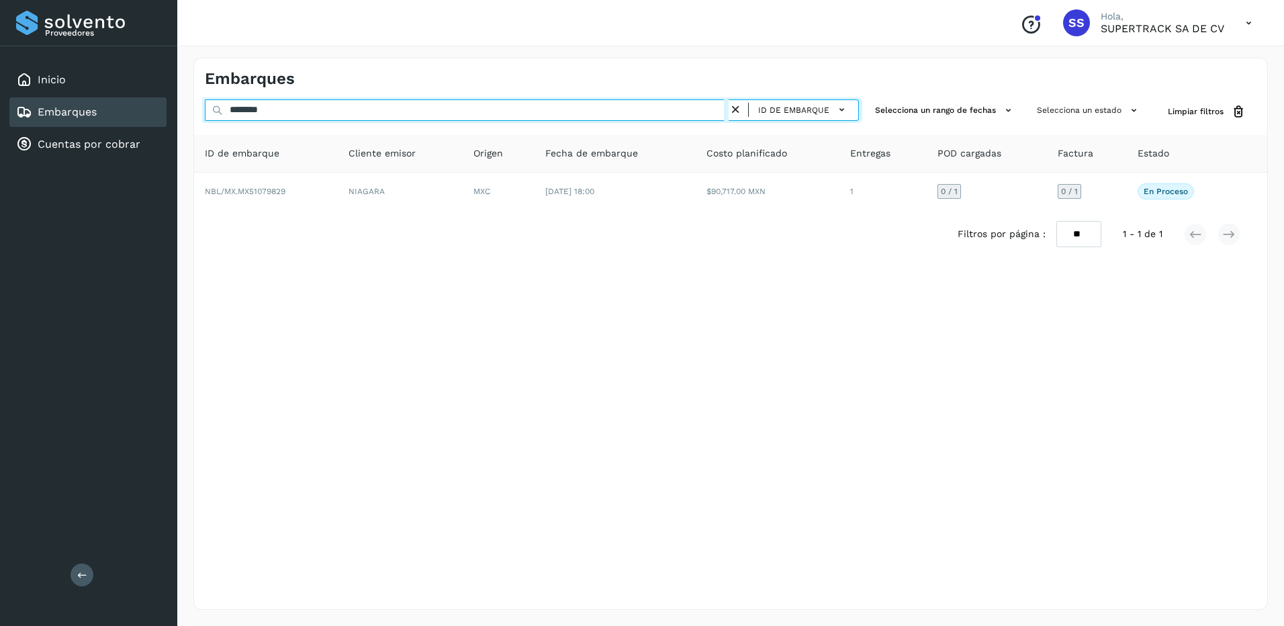
type input "********"
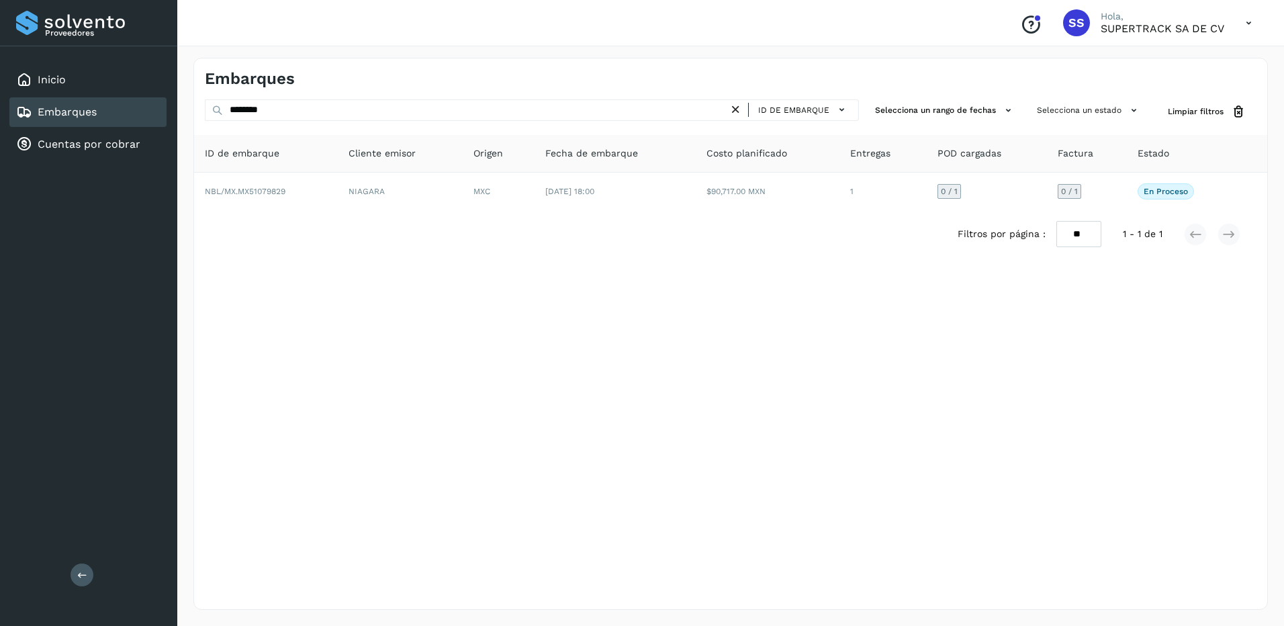
click at [726, 402] on div "Embarques ******** ID de embarque Selecciona un rango de fechas Selecciona un e…" at bounding box center [730, 334] width 1074 height 552
